Goal: Task Accomplishment & Management: Manage account settings

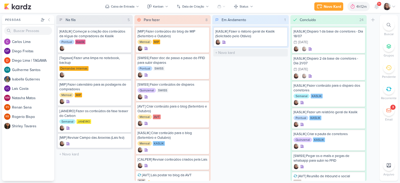
scroll to position [42, 0]
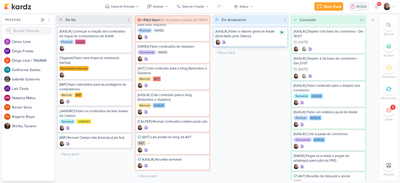
click at [283, 33] on icon at bounding box center [282, 32] width 4 height 4
click at [222, 54] on input "text" at bounding box center [250, 53] width 74 height 8
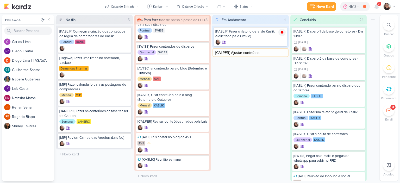
type input "[CALPER] Ajustar conteúdos"
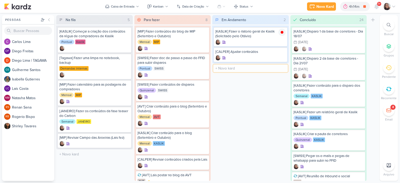
click at [225, 66] on input "text" at bounding box center [250, 69] width 74 height 8
type input "[AVT] Ajustar e-mail do Éden"
click at [394, 7] on icon at bounding box center [393, 6] width 4 height 4
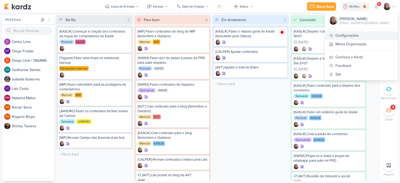
click at [365, 31] on link "Configurações" at bounding box center [361, 35] width 73 height 9
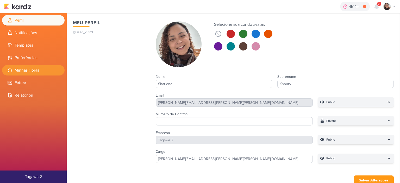
click at [38, 71] on li "Minhas Horas" at bounding box center [33, 70] width 62 height 10
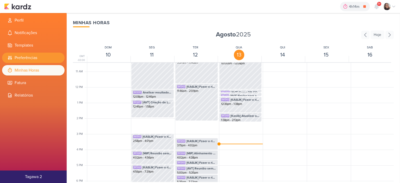
scroll to position [201, 0]
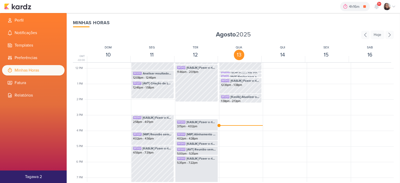
scroll to position [227, 0]
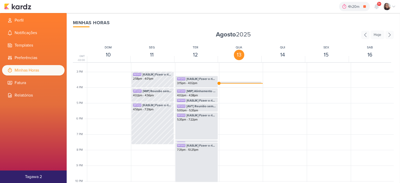
scroll to position [227, 0]
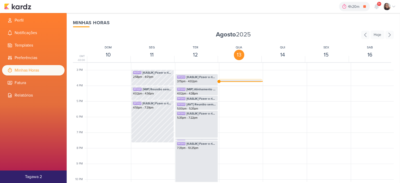
click at [247, 80] on span "[KASLIK] Fzaer o rlatorio geral de Kaslik (Solicitado pelo Otávio)" at bounding box center [245, 82] width 30 height 5
select select "pm"
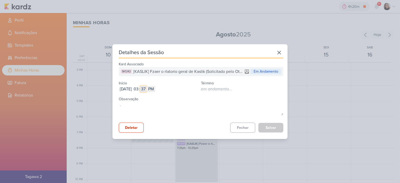
click at [146, 89] on input "37" at bounding box center [143, 89] width 6 height 6
type input "1"
type input "13"
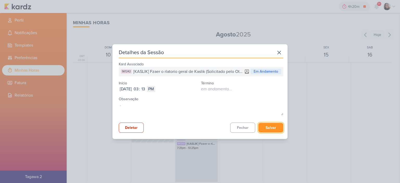
click at [264, 131] on button "Salvar" at bounding box center [270, 128] width 25 height 10
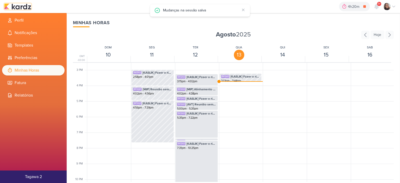
click at [25, 8] on img at bounding box center [17, 6] width 27 height 6
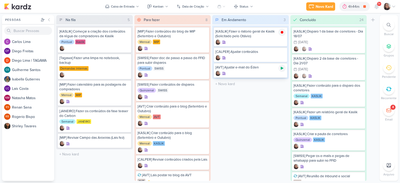
click at [280, 68] on icon at bounding box center [282, 68] width 4 height 4
click at [393, 6] on icon at bounding box center [393, 6] width 4 height 4
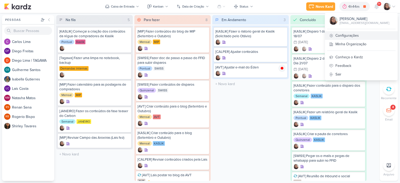
click at [349, 37] on link "Configurações" at bounding box center [361, 35] width 73 height 9
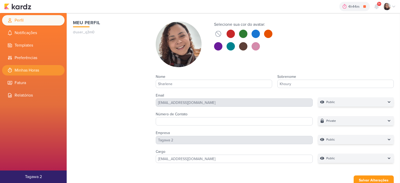
click at [34, 68] on li "Minhas Horas" at bounding box center [33, 70] width 62 height 10
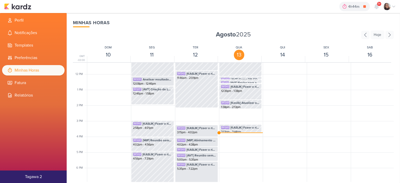
scroll to position [175, 0]
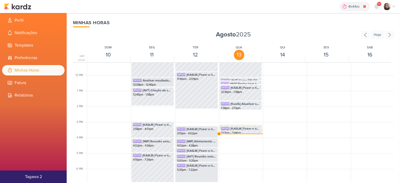
click at [240, 130] on span "[KASLIK] Fzaer o rlatorio geral de Kaslik (Solicitado pelo Otávio)" at bounding box center [245, 128] width 30 height 5
select select "pm"
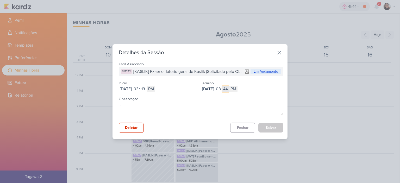
click at [229, 87] on input "44" at bounding box center [225, 89] width 6 height 6
type input "39"
click at [270, 128] on button "Salvar" at bounding box center [270, 128] width 25 height 10
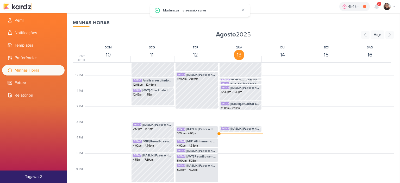
click at [20, 5] on img at bounding box center [17, 6] width 27 height 6
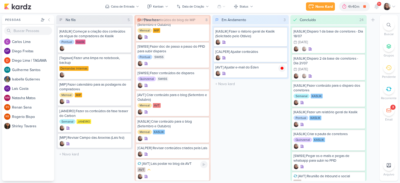
scroll to position [42, 0]
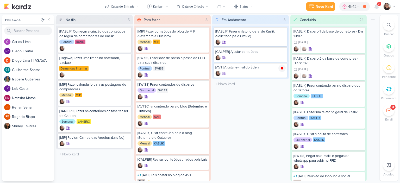
click at [393, 6] on icon at bounding box center [393, 6] width 4 height 4
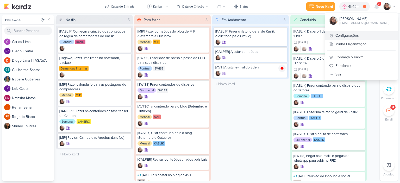
click at [341, 36] on link "Configurações" at bounding box center [361, 35] width 73 height 9
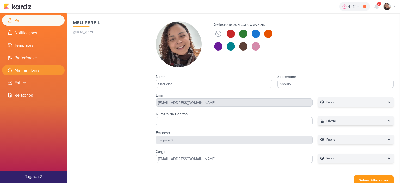
click at [28, 69] on li "Minhas Horas" at bounding box center [33, 70] width 62 height 10
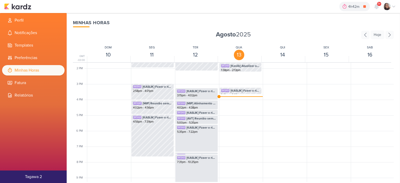
scroll to position [227, 0]
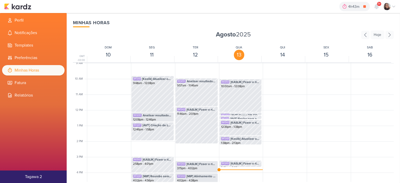
scroll to position [201, 0]
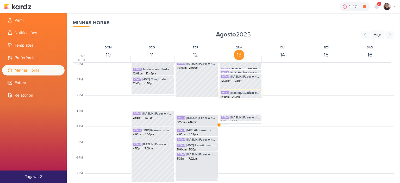
scroll to position [201, 0]
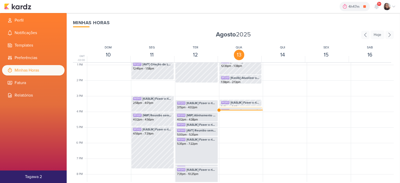
click at [233, 109] on span "[AVT] Ajustar e-mail do Éden" at bounding box center [245, 110] width 30 height 5
select select "pm"
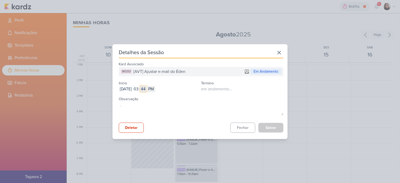
click at [146, 89] on input "44" at bounding box center [143, 89] width 6 height 6
type input "39"
click at [262, 123] on button "Salvar" at bounding box center [270, 128] width 25 height 10
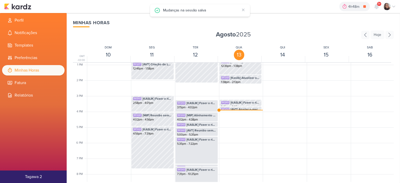
click at [17, 10] on div "4h48m [AVT] Ajustar e-mail do Éden 0h0m Hoje 4h48m Semana 0h0m Mês 0h0m Nenhuma…" at bounding box center [199, 6] width 391 height 13
click at [16, 5] on img at bounding box center [17, 6] width 27 height 6
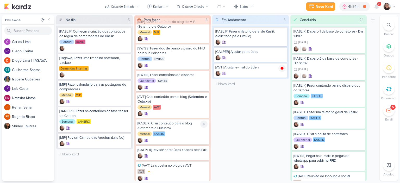
scroll to position [42, 0]
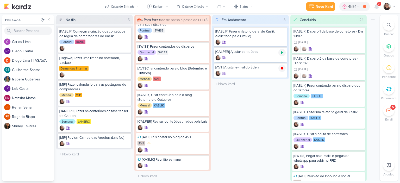
click at [282, 53] on icon at bounding box center [282, 52] width 3 height 3
